Goal: Find specific page/section

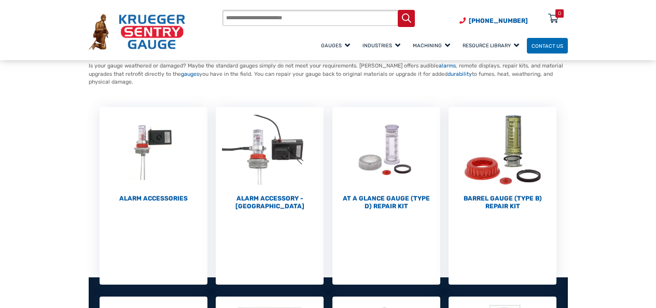
scroll to position [87, 0]
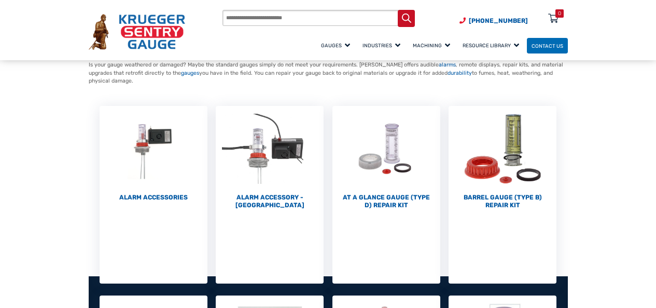
click at [148, 7] on div "Products search [PHONE_NUMBER] Menu 0 Menu Account [GEOGRAPHIC_DATA] Liquid Lev…" at bounding box center [328, 30] width 498 height 60
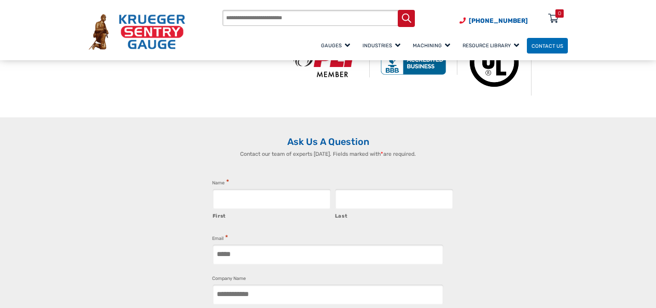
scroll to position [800, 0]
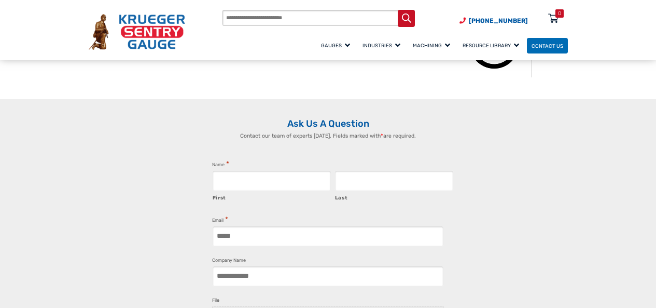
click at [258, 226] on input "Email *" at bounding box center [328, 236] width 232 height 21
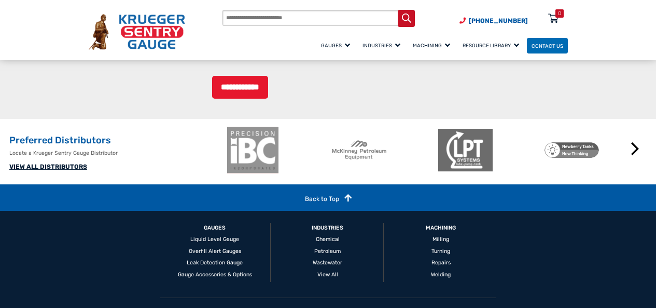
scroll to position [1205, 0]
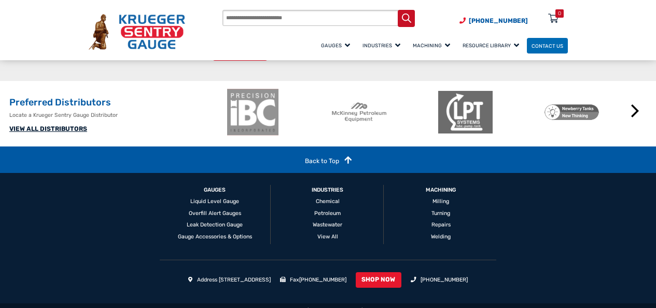
type input "**********"
click at [236, 305] on div "© 2025 [PERSON_NAME] Sentry Gauge | All Rights Reserved | Privacy Policy - Site…" at bounding box center [328, 311] width 656 height 16
click at [258, 305] on div "© 2025 [PERSON_NAME] Sentry Gauge | All Rights Reserved | Privacy Policy - Site…" at bounding box center [328, 311] width 656 height 16
click at [285, 14] on input "Products search" at bounding box center [319, 18] width 192 height 17
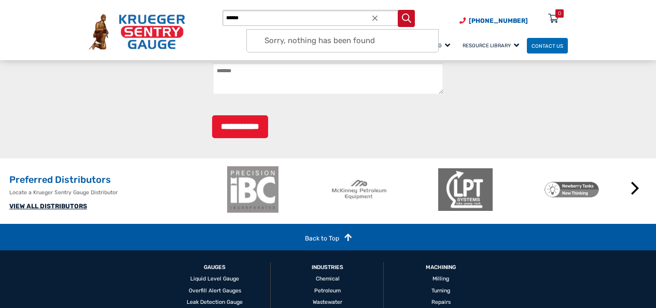
scroll to position [1119, 0]
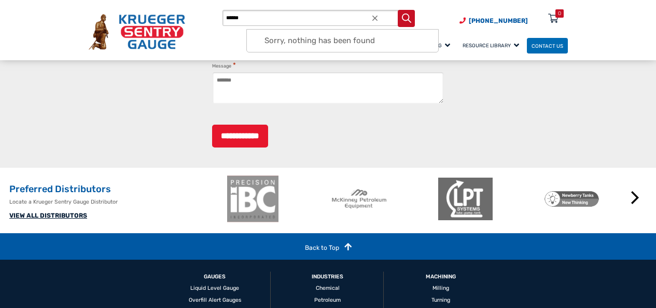
type input "******"
click at [258, 31] on div "Sorry, nothing has been found" at bounding box center [342, 41] width 191 height 23
click at [535, 30] on div "[PHONE_NUMBER] Menu 0" at bounding box center [514, 21] width 108 height 18
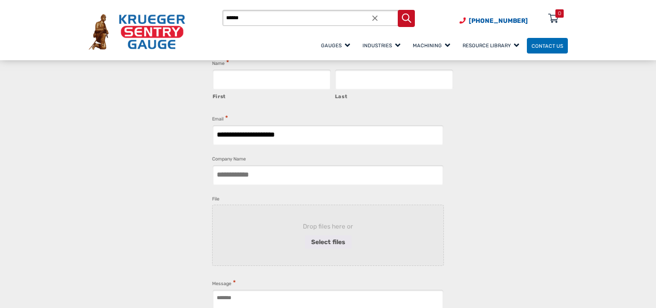
scroll to position [859, 0]
